Goal: Task Accomplishment & Management: Use online tool/utility

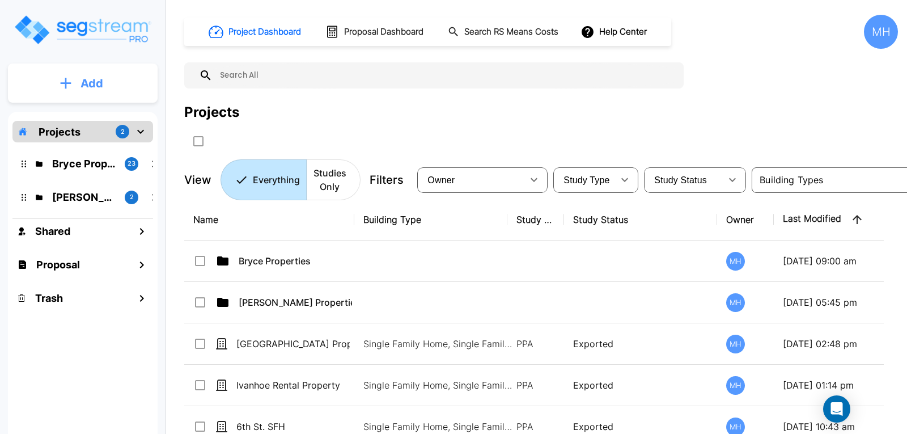
click at [75, 81] on button "Add" at bounding box center [83, 83] width 150 height 33
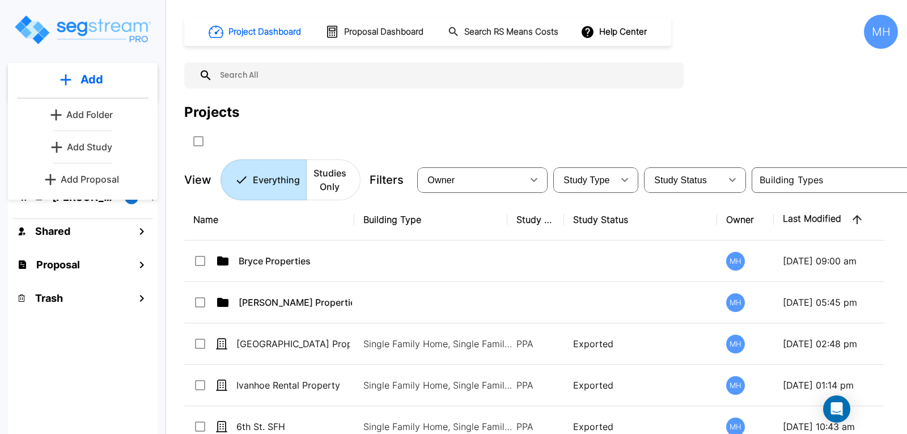
click at [95, 176] on p "Add Proposal" at bounding box center [90, 179] width 58 height 14
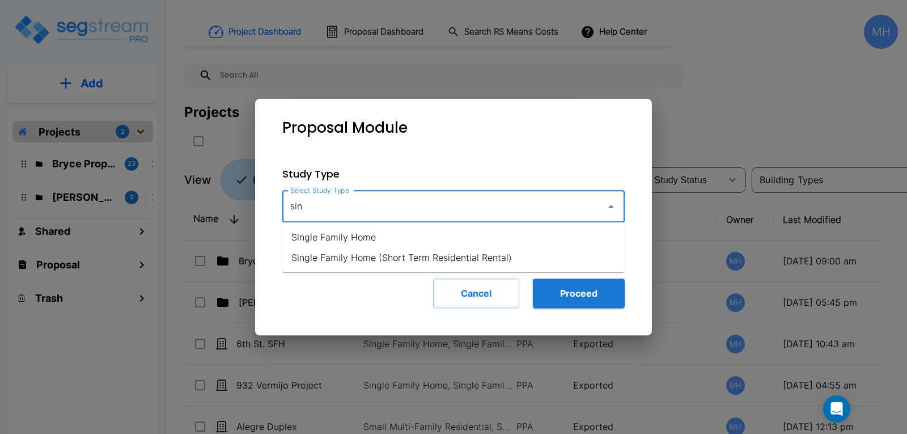
click at [314, 234] on li "Single Family Home" at bounding box center [453, 237] width 342 height 20
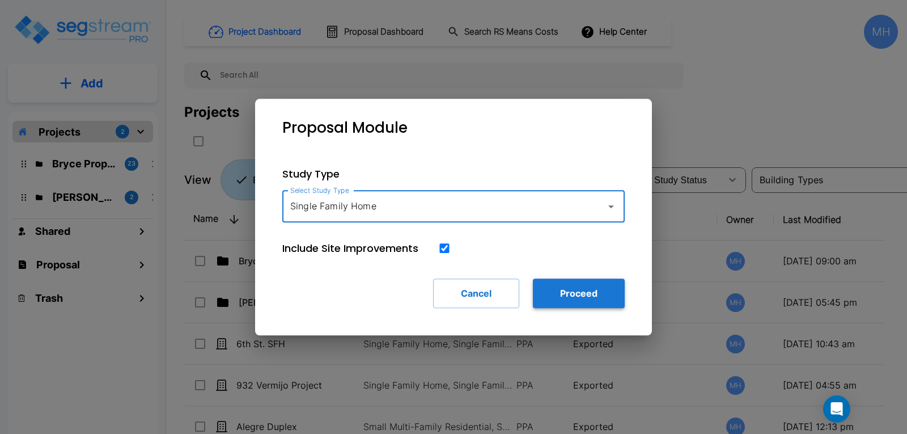
type input "Single Family Home"
click at [569, 293] on button "Proceed" at bounding box center [579, 292] width 92 height 29
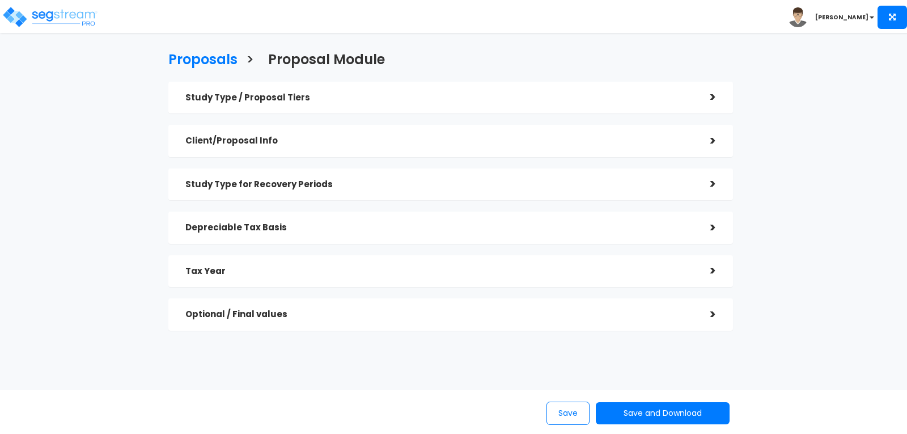
checkbox input "true"
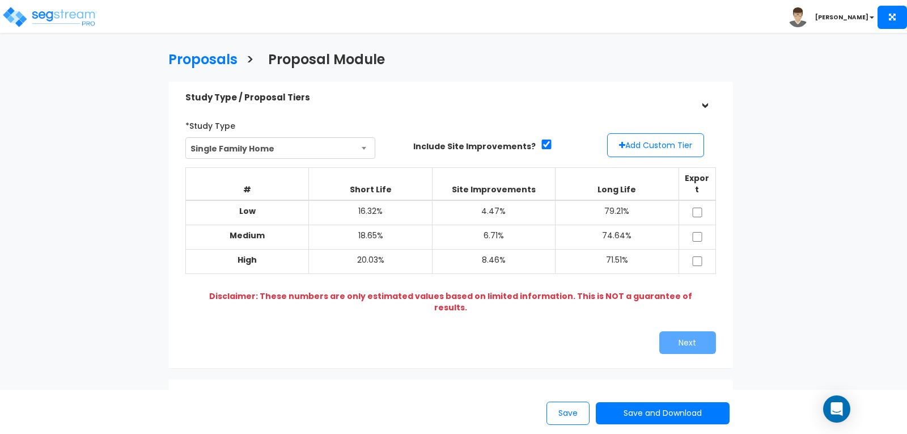
drag, startPoint x: 695, startPoint y: 278, endPoint x: 594, endPoint y: 293, distance: 102.6
click at [594, 293] on div "# Short Life Site Improvements Long Life Export Low 16.32% 4.47% 79.21% Medium …" at bounding box center [450, 238] width 531 height 158
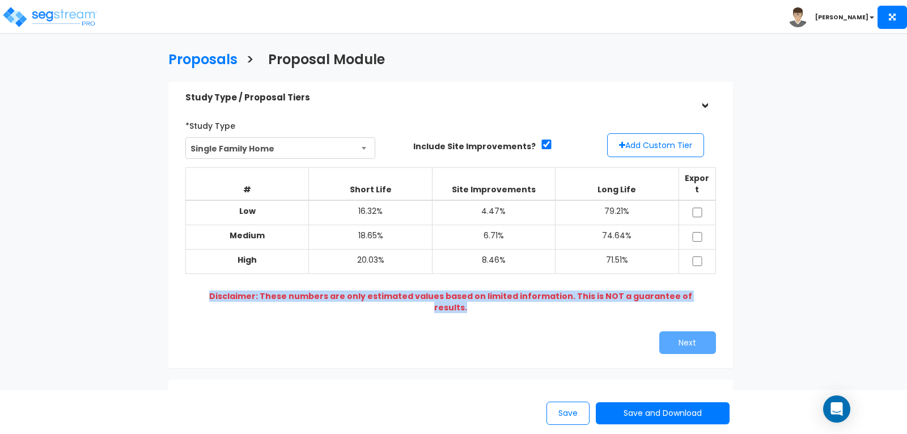
drag, startPoint x: 706, startPoint y: 279, endPoint x: 204, endPoint y: 288, distance: 502.3
click at [204, 290] on div "Disclaimer: These numbers are only estimated values based on limited informatio…" at bounding box center [450, 301] width 523 height 23
copy b "Disclaimer: These numbers are only estimated values based on limited informatio…"
